Goal: Check status: Check status

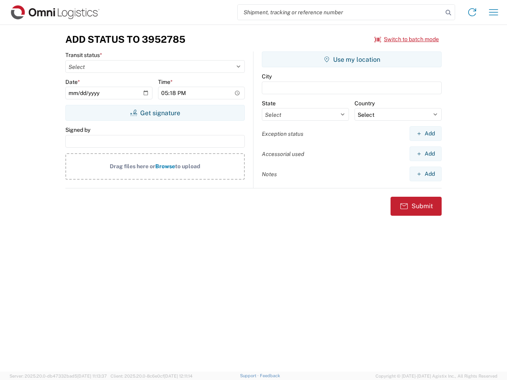
click at [340, 12] on input "search" at bounding box center [340, 12] width 205 height 15
click at [448, 13] on icon at bounding box center [448, 12] width 11 height 11
click at [472, 12] on icon at bounding box center [472, 12] width 13 height 13
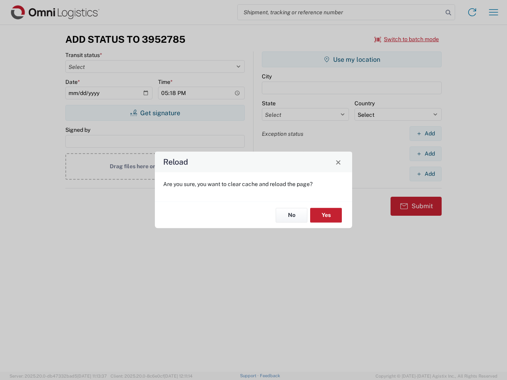
click at [407, 39] on div "Reload Are you sure, you want to clear cache and reload the page? No Yes" at bounding box center [253, 190] width 507 height 380
click at [155, 113] on div "Reload Are you sure, you want to clear cache and reload the page? No Yes" at bounding box center [253, 190] width 507 height 380
click at [352, 59] on div "Reload Are you sure, you want to clear cache and reload the page? No Yes" at bounding box center [253, 190] width 507 height 380
click at [425, 133] on div "Reload Are you sure, you want to clear cache and reload the page? No Yes" at bounding box center [253, 190] width 507 height 380
click at [425, 154] on div "Reload Are you sure, you want to clear cache and reload the page? No Yes" at bounding box center [253, 190] width 507 height 380
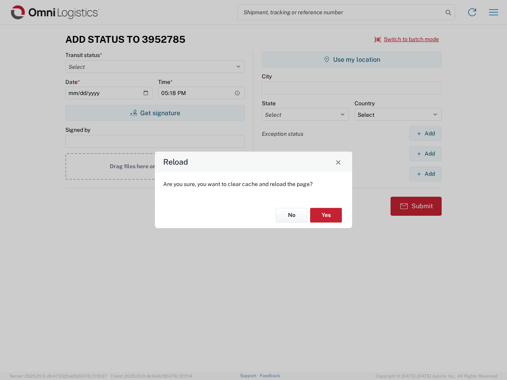
click at [425, 174] on div "Reload Are you sure, you want to clear cache and reload the page? No Yes" at bounding box center [253, 190] width 507 height 380
